Goal: Navigation & Orientation: Find specific page/section

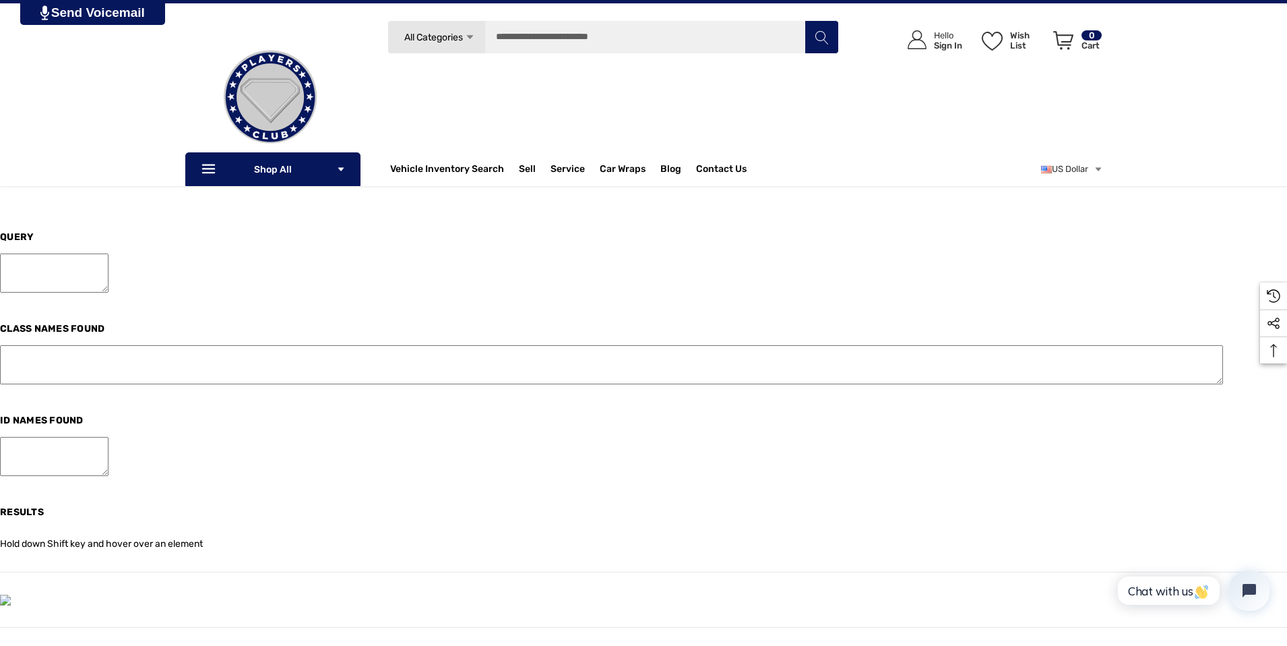
scroll to position [8192, 0]
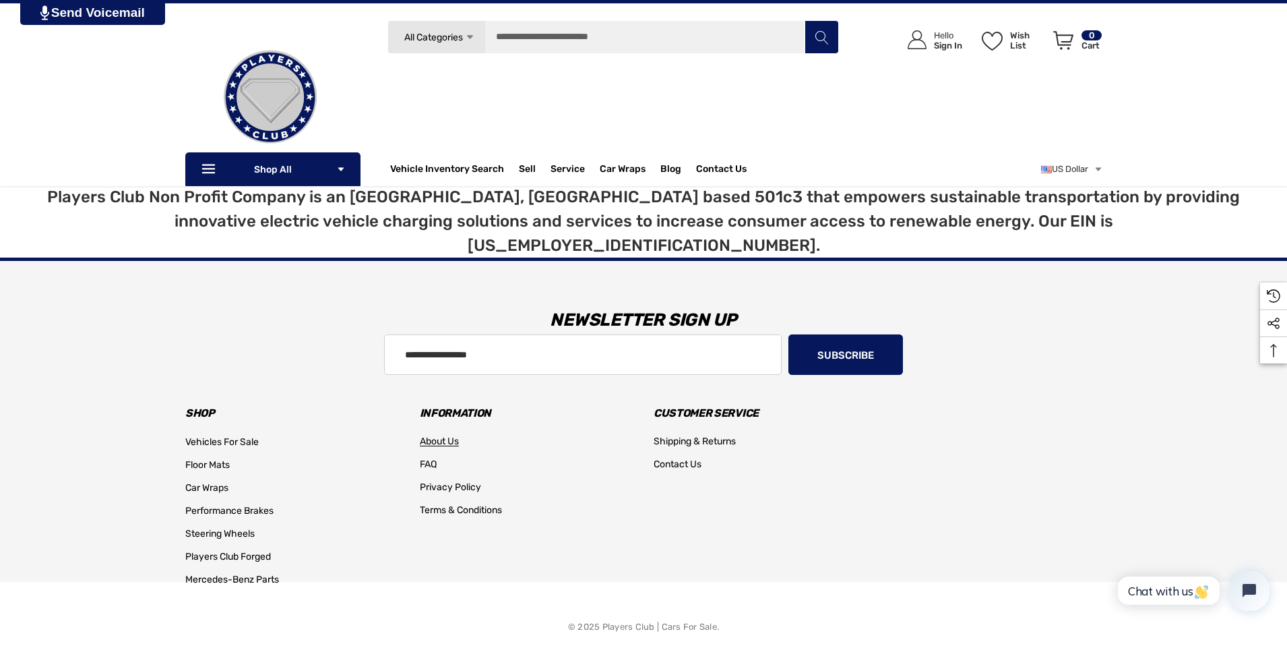
click at [444, 435] on span "About Us" at bounding box center [439, 440] width 39 height 11
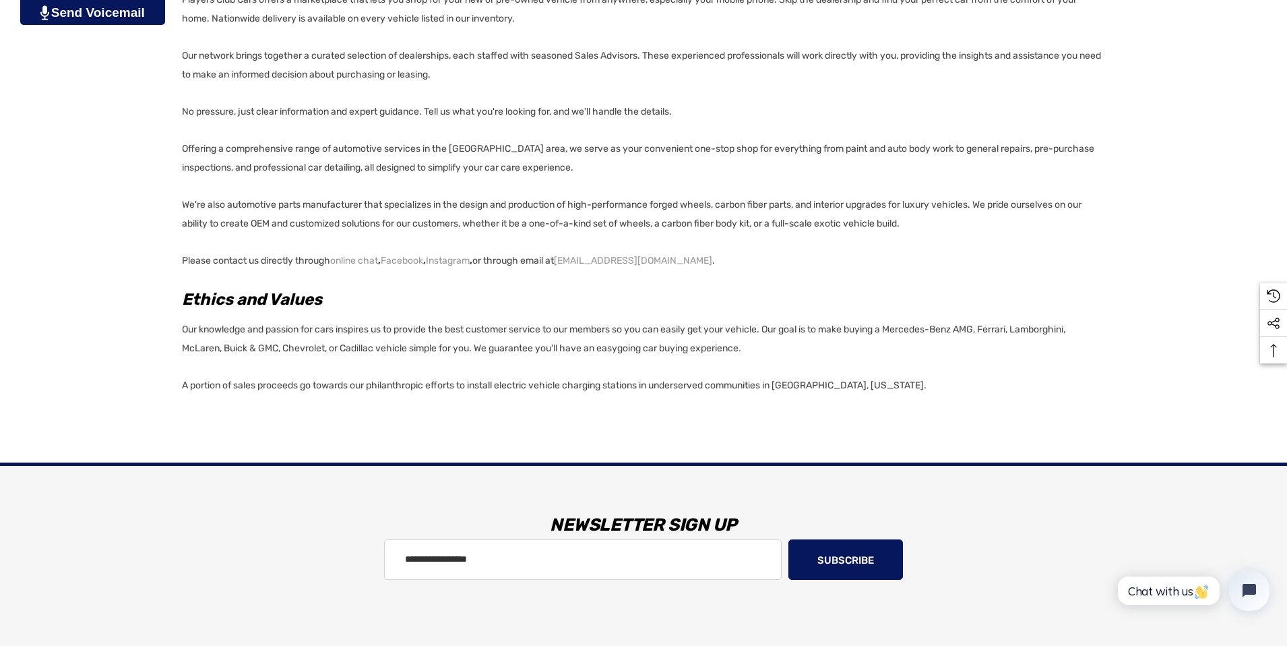
scroll to position [1041, 0]
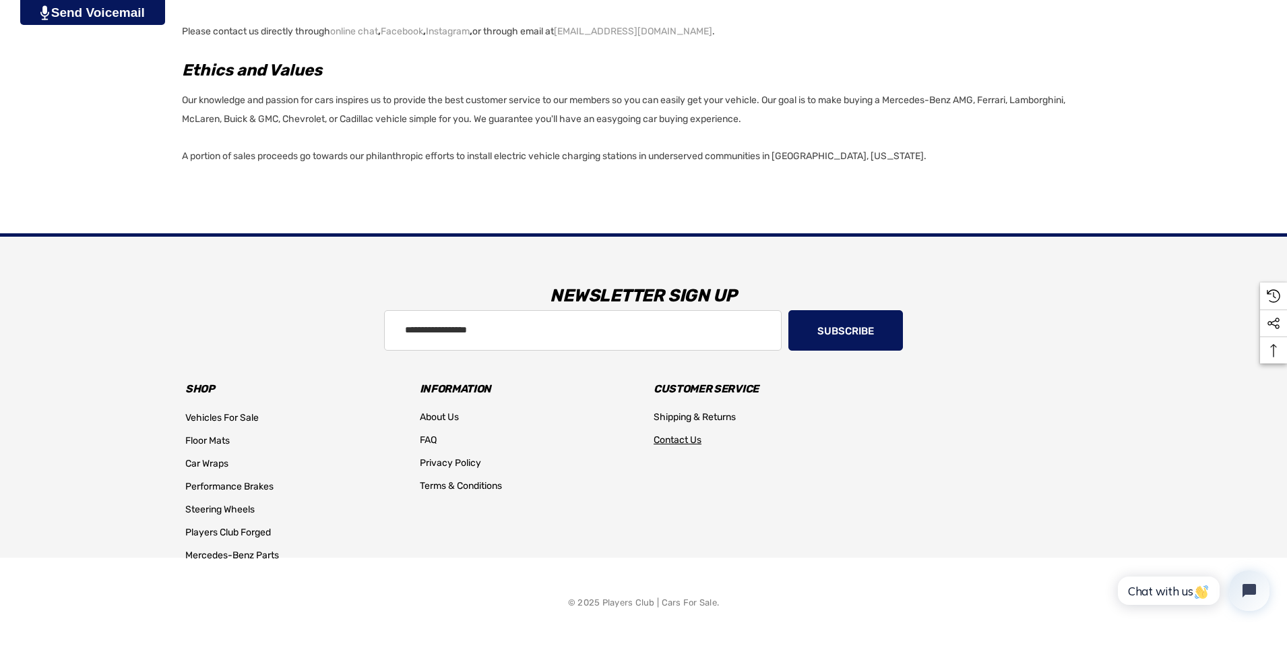
click at [700, 437] on span "Contact Us" at bounding box center [678, 439] width 48 height 11
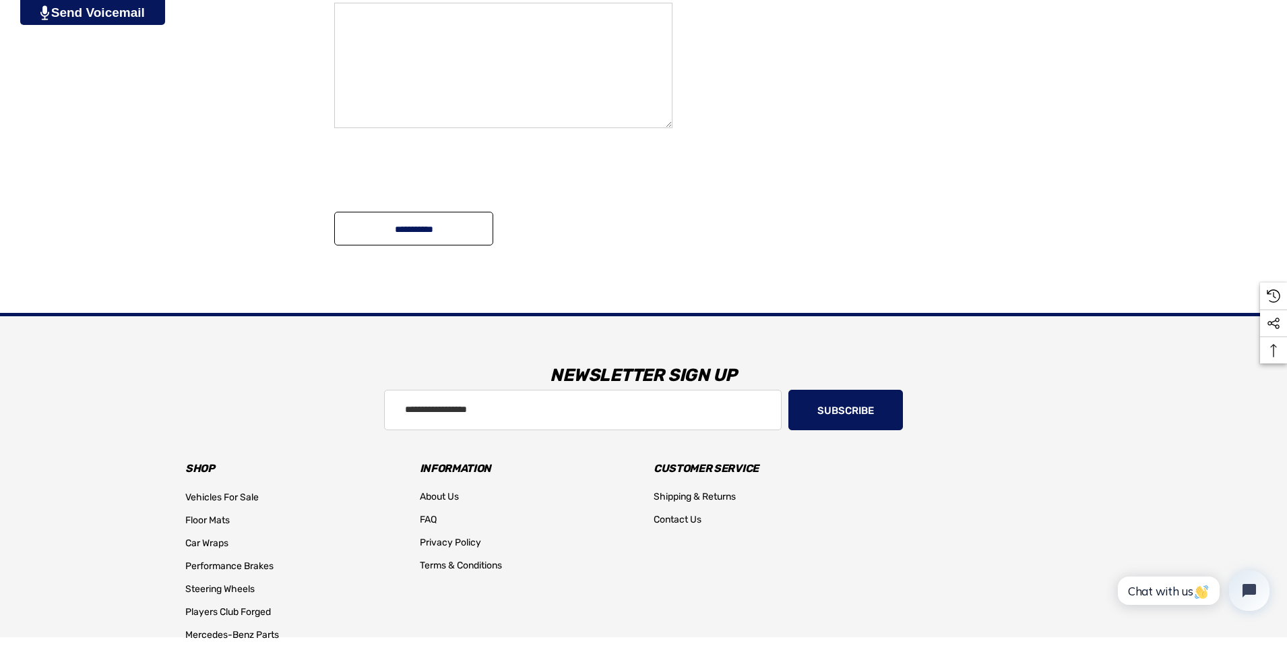
scroll to position [993, 0]
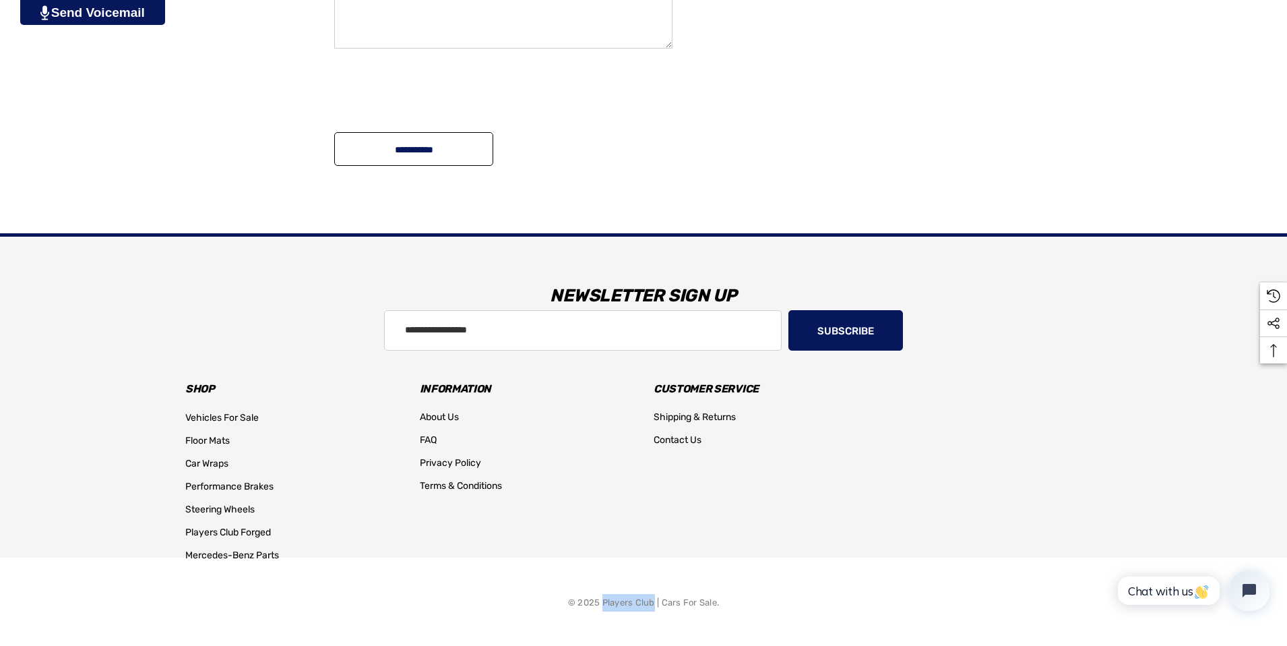
drag, startPoint x: 602, startPoint y: 600, endPoint x: 653, endPoint y: 600, distance: 51.2
click at [653, 600] on p "© 2025 Players Club | Cars For Sale." at bounding box center [643, 603] width 151 height 18
copy p "Players Club"
